Goal: Navigation & Orientation: Find specific page/section

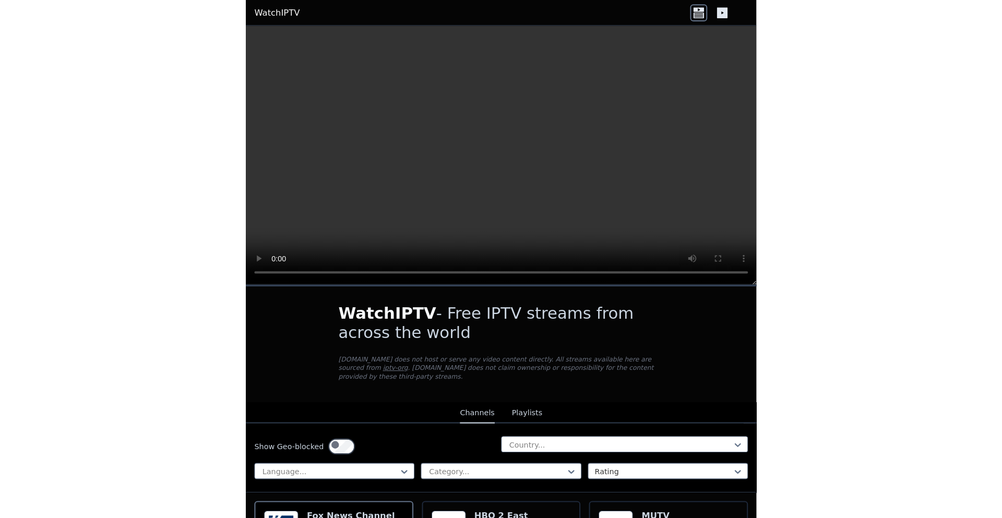
scroll to position [178, 0]
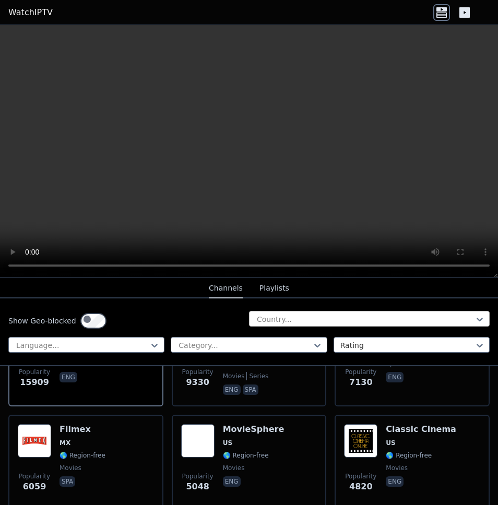
click at [351, 325] on div at bounding box center [365, 319] width 219 height 10
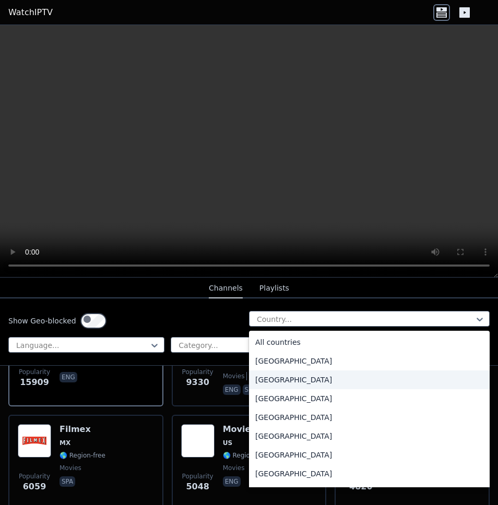
click at [278, 389] on div "[GEOGRAPHIC_DATA]" at bounding box center [369, 380] width 241 height 19
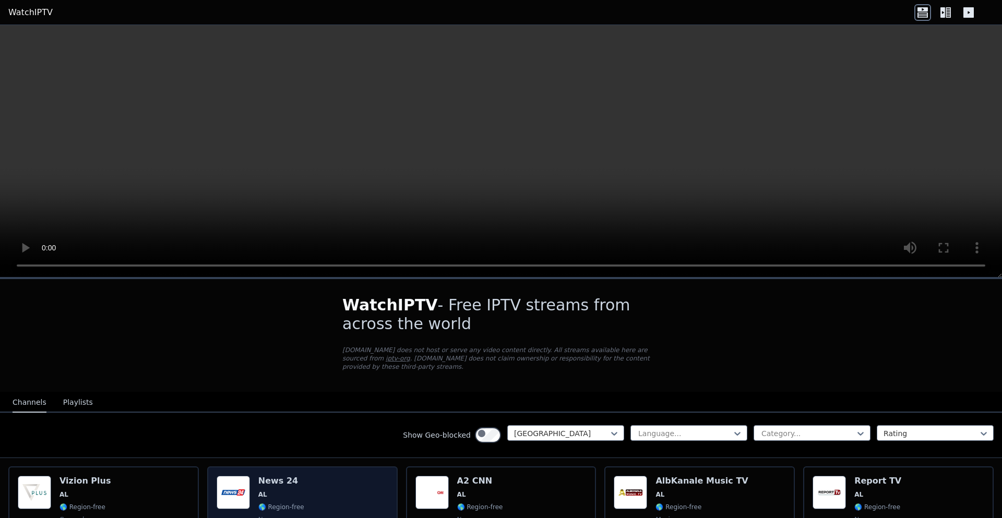
scroll to position [2, 0]
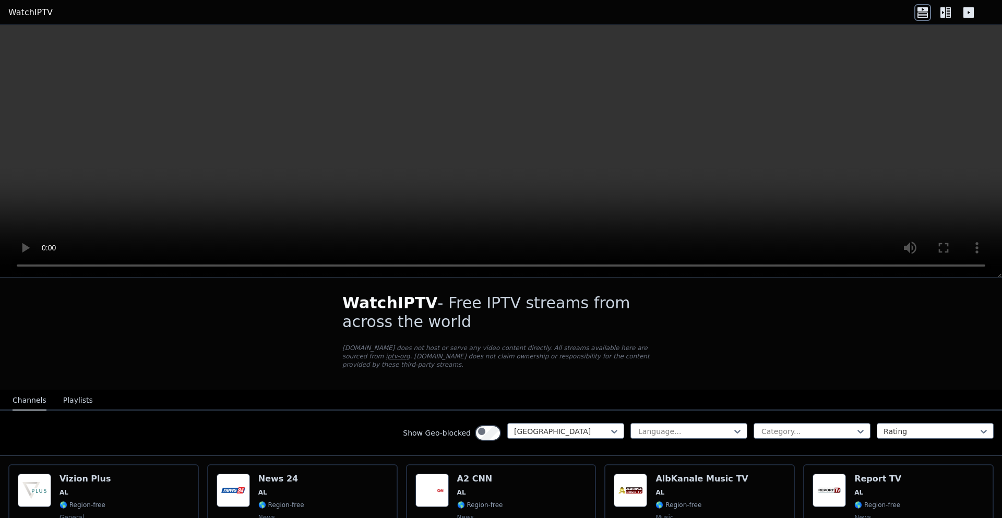
click at [403, 443] on div "Show Geo-blocked" at bounding box center [452, 433] width 98 height 20
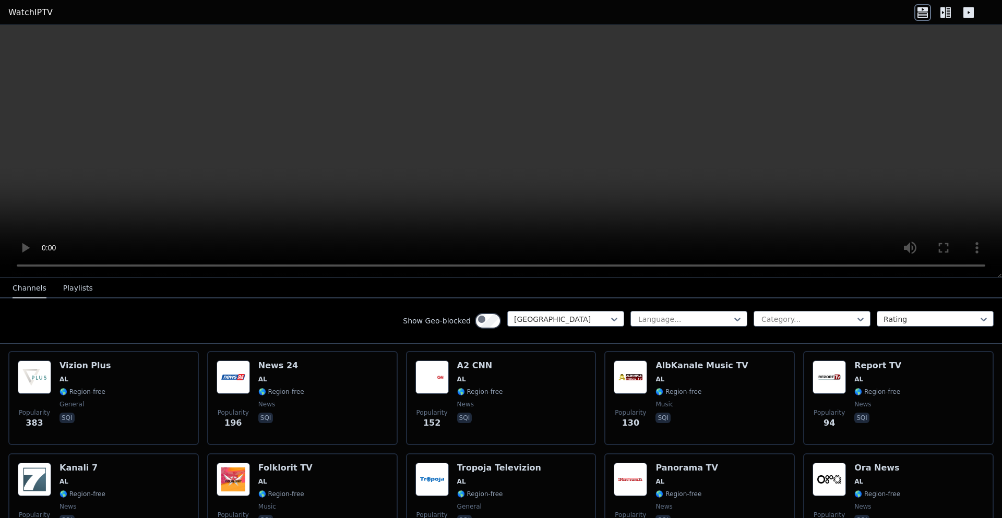
scroll to position [113, 0]
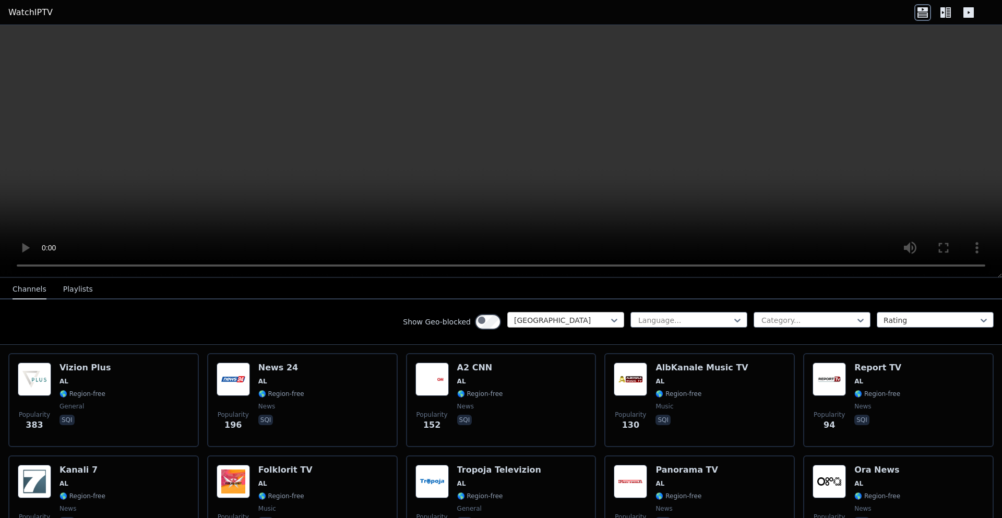
click at [498, 326] on div at bounding box center [561, 320] width 95 height 10
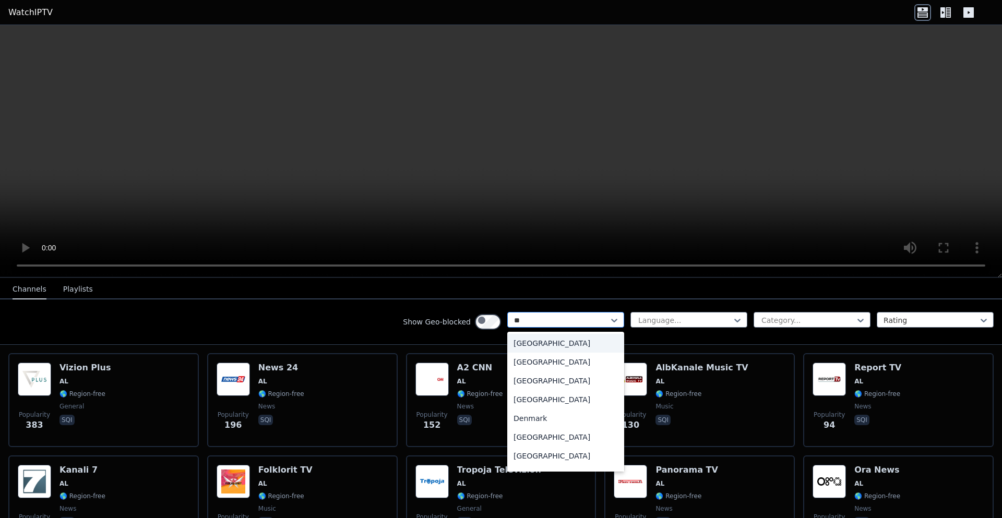
type input "***"
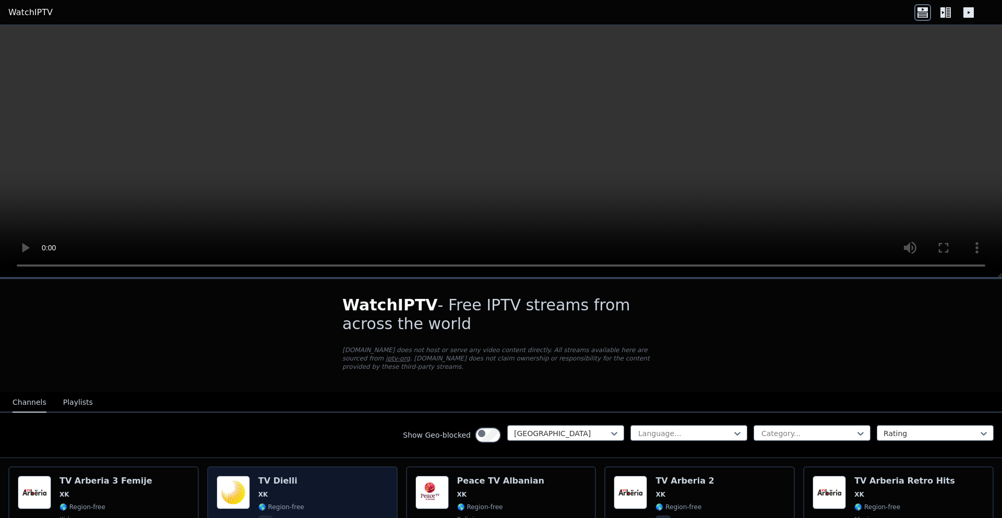
scroll to position [2, 0]
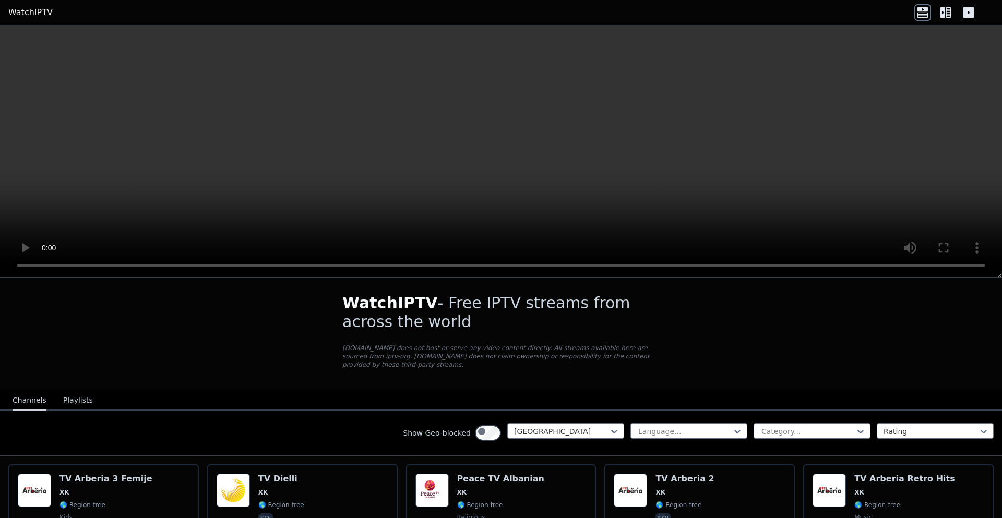
click at [93, 411] on button "Playlists" at bounding box center [78, 401] width 30 height 20
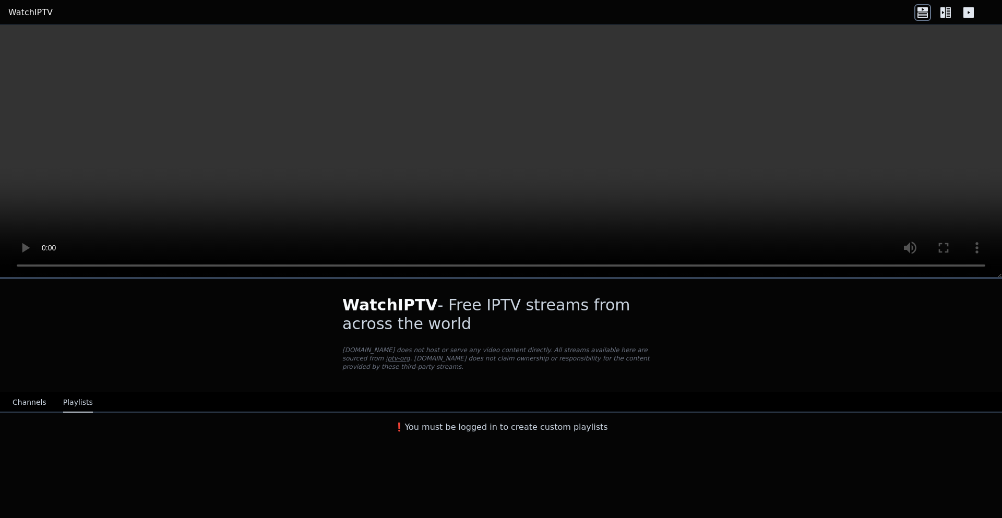
click at [41, 18] on link "WatchIPTV" at bounding box center [30, 12] width 44 height 13
click at [498, 10] on icon at bounding box center [943, 12] width 5 height 10
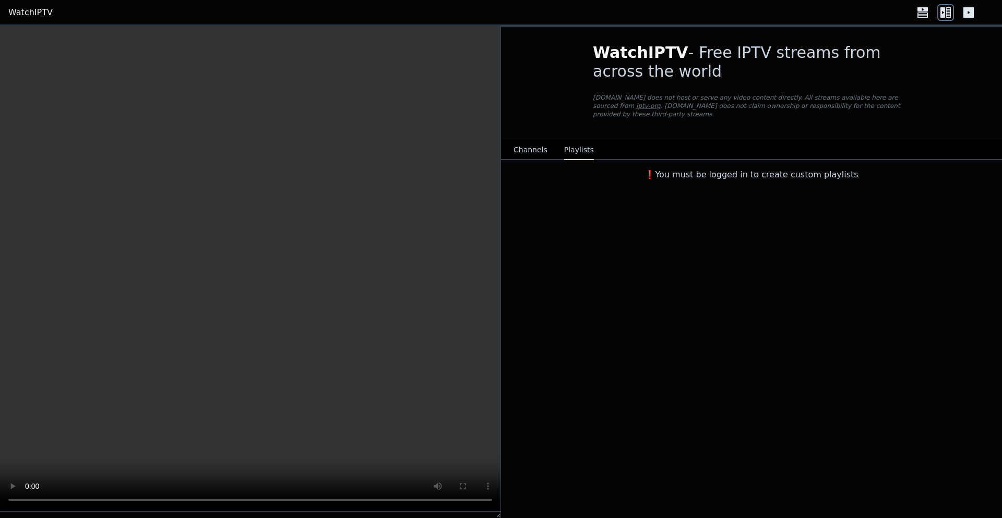
click at [498, 25] on header "WatchIPTV" at bounding box center [501, 12] width 1002 height 25
click at [498, 21] on icon at bounding box center [969, 12] width 17 height 17
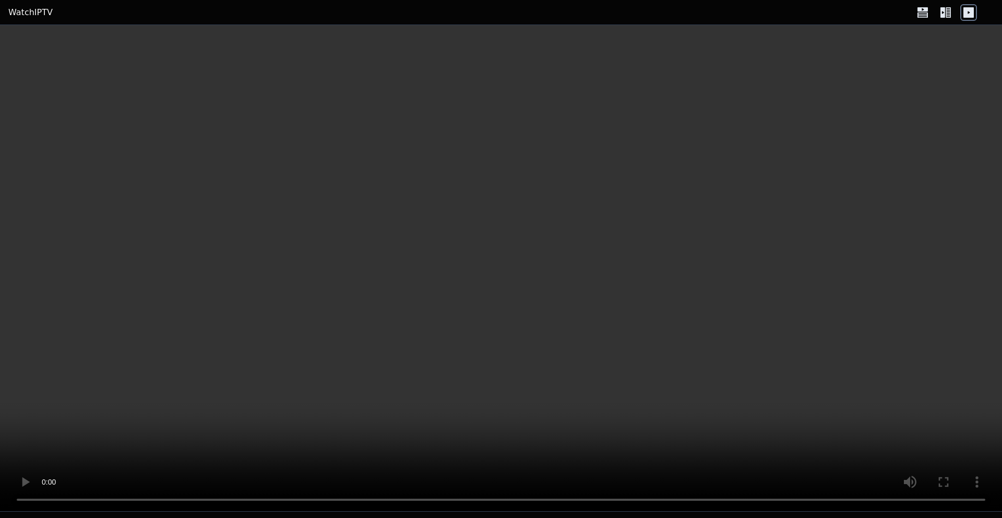
click at [47, 19] on link "WatchIPTV" at bounding box center [30, 12] width 44 height 13
